Goal: Task Accomplishment & Management: Use online tool/utility

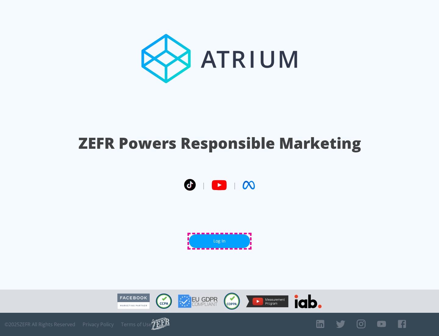
click at [220, 241] on link "Log In" at bounding box center [219, 241] width 61 height 14
